Goal: Check status: Check status

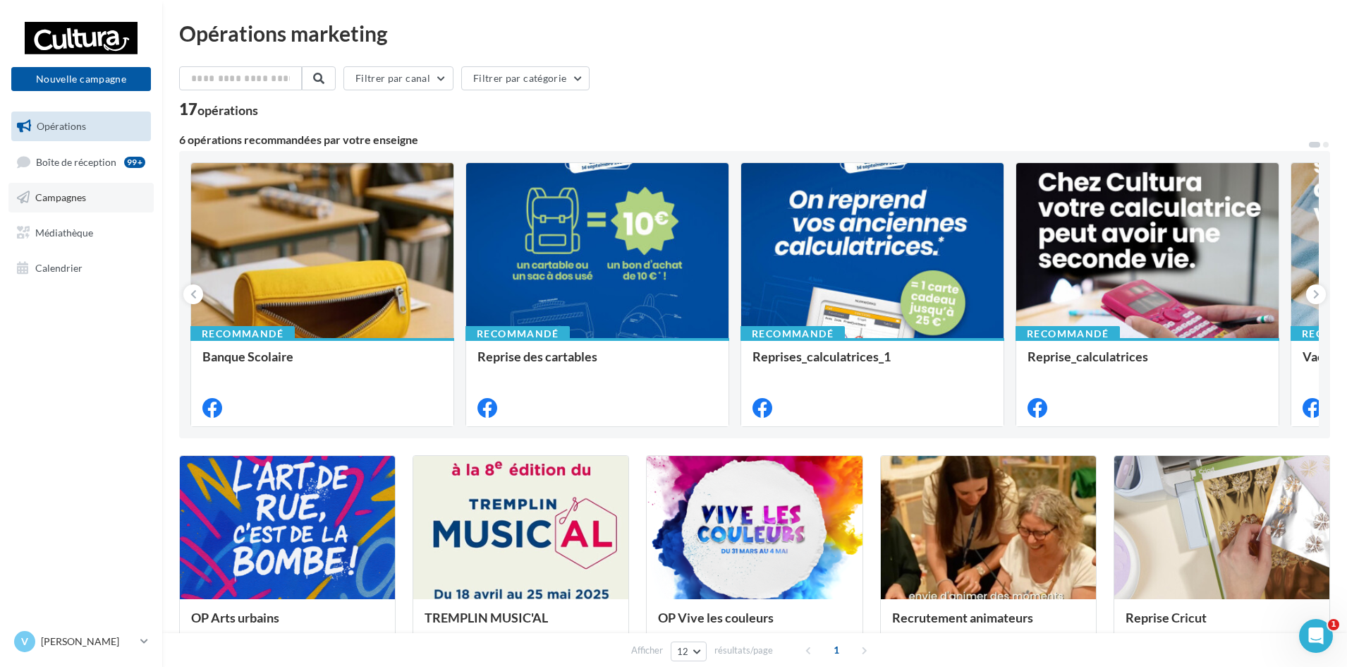
click at [53, 200] on span "Campagnes" at bounding box center [60, 197] width 51 height 12
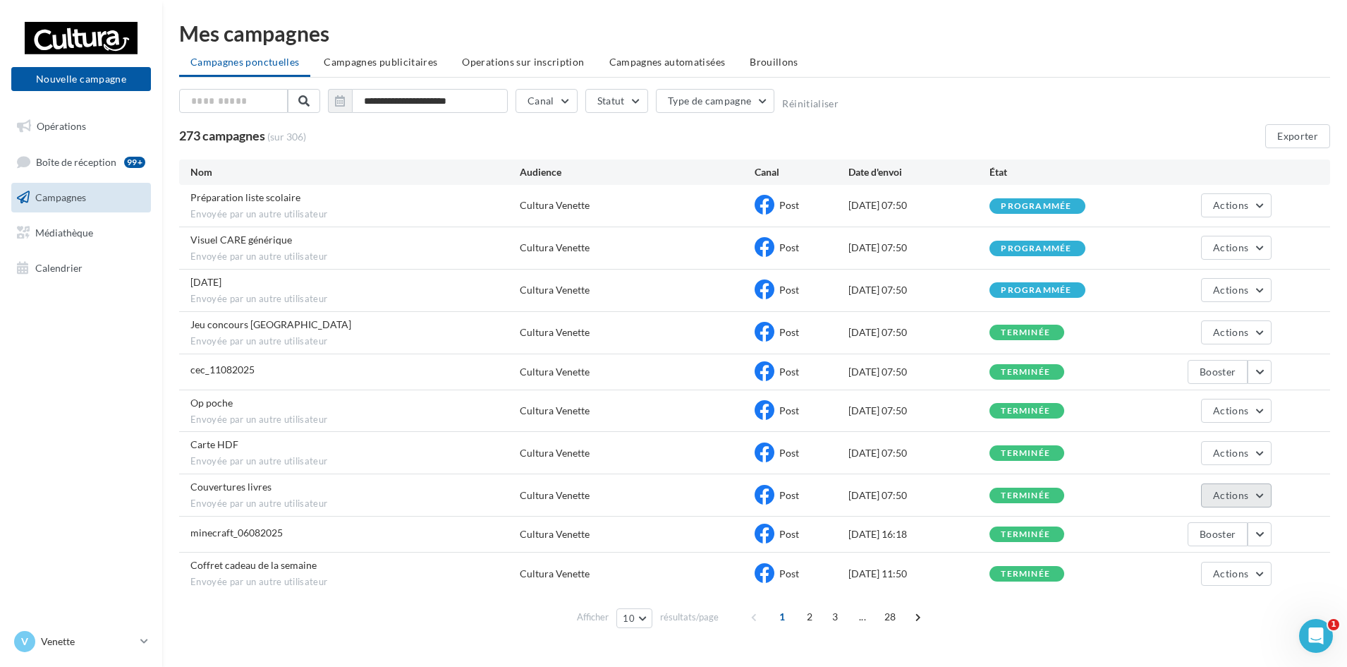
click at [1265, 492] on button "Actions" at bounding box center [1236, 495] width 71 height 24
click at [1203, 527] on button "Voir les résultats" at bounding box center [1201, 528] width 141 height 37
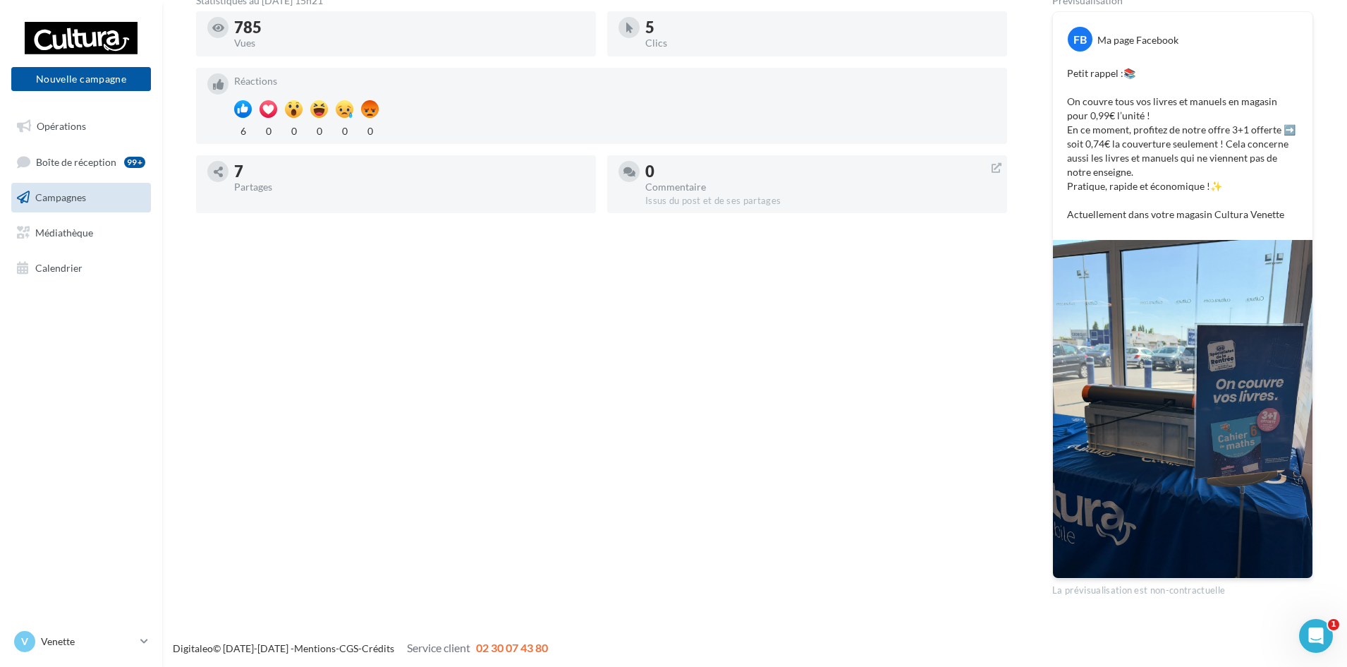
scroll to position [272, 0]
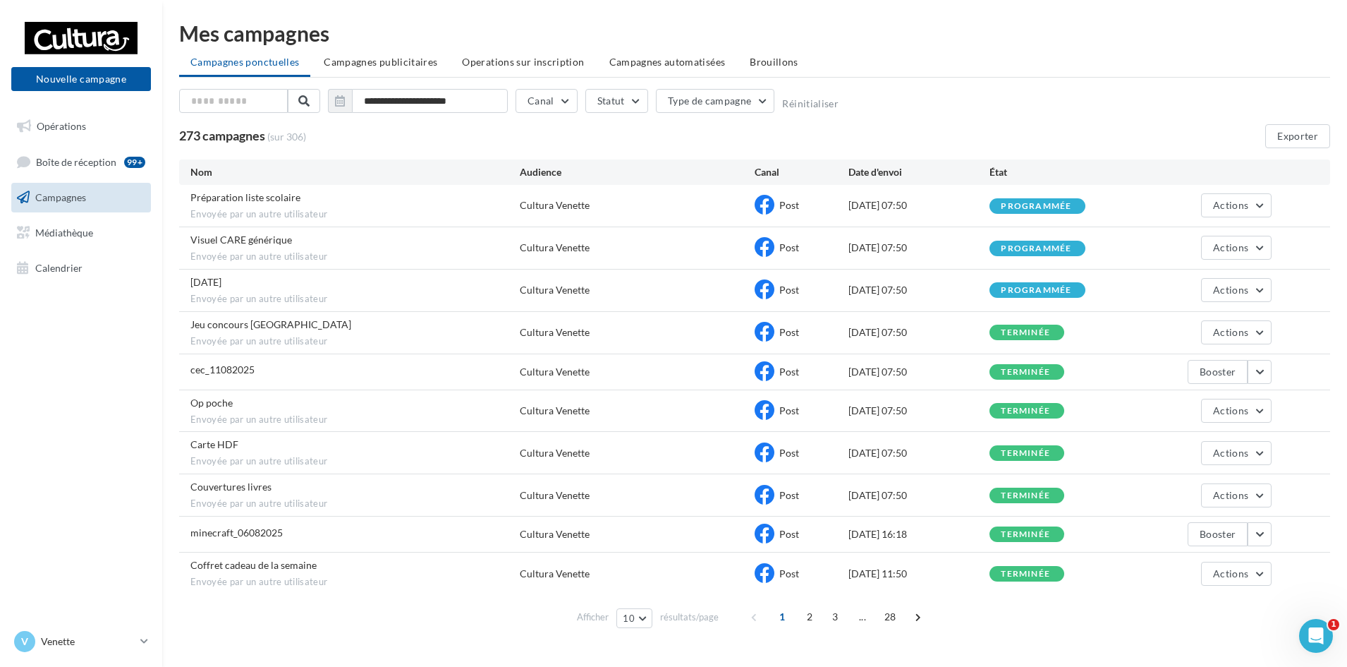
drag, startPoint x: 142, startPoint y: 640, endPoint x: 137, endPoint y: 622, distance: 19.0
click at [142, 639] on icon at bounding box center [144, 641] width 8 height 12
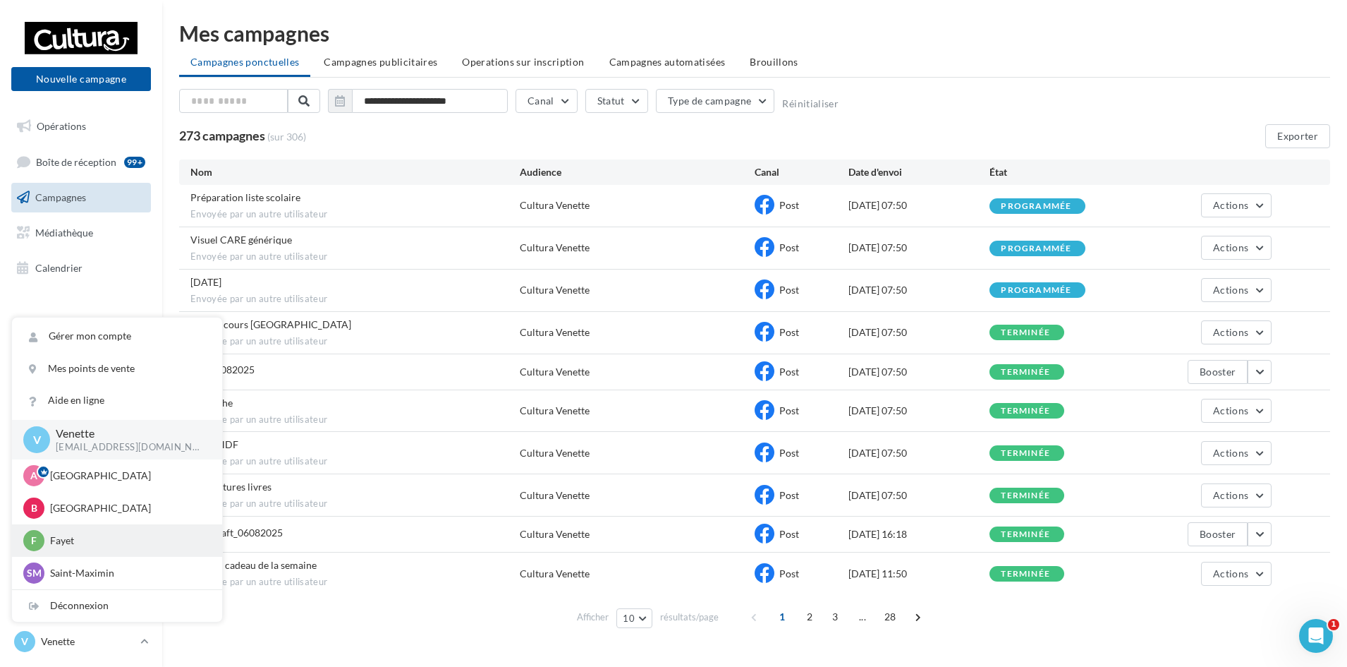
click at [106, 537] on p "Fayet" at bounding box center [127, 540] width 155 height 14
